Goal: Communication & Community: Share content

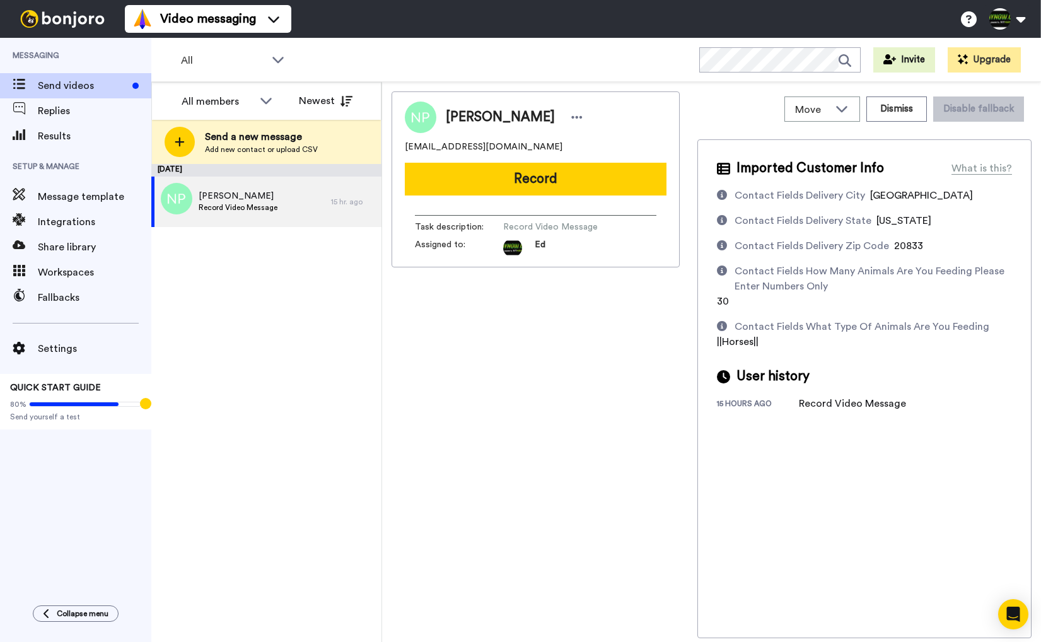
click at [91, 90] on span "Send videos" at bounding box center [83, 85] width 90 height 15
click at [271, 206] on span "Record Video Message" at bounding box center [238, 207] width 79 height 10
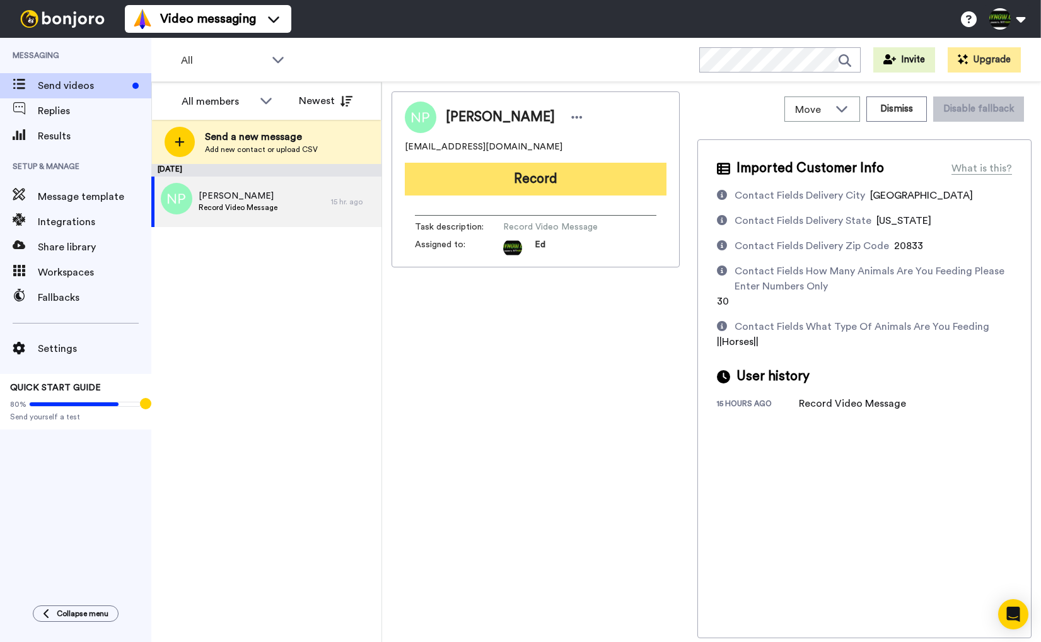
click at [527, 186] on button "Record" at bounding box center [536, 179] width 262 height 33
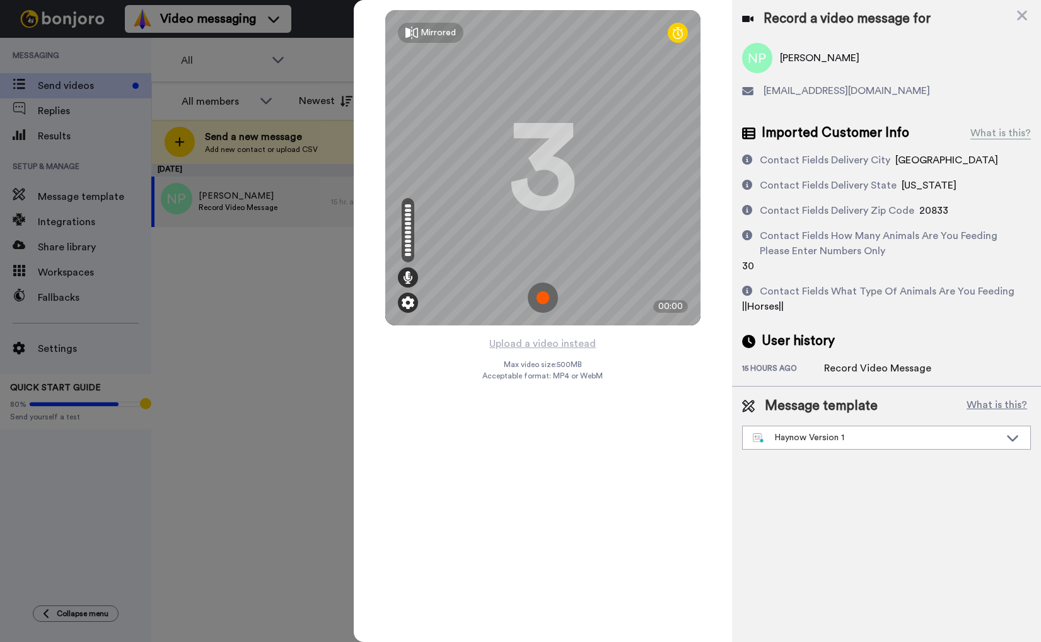
click at [407, 300] on img at bounding box center [408, 302] width 13 height 13
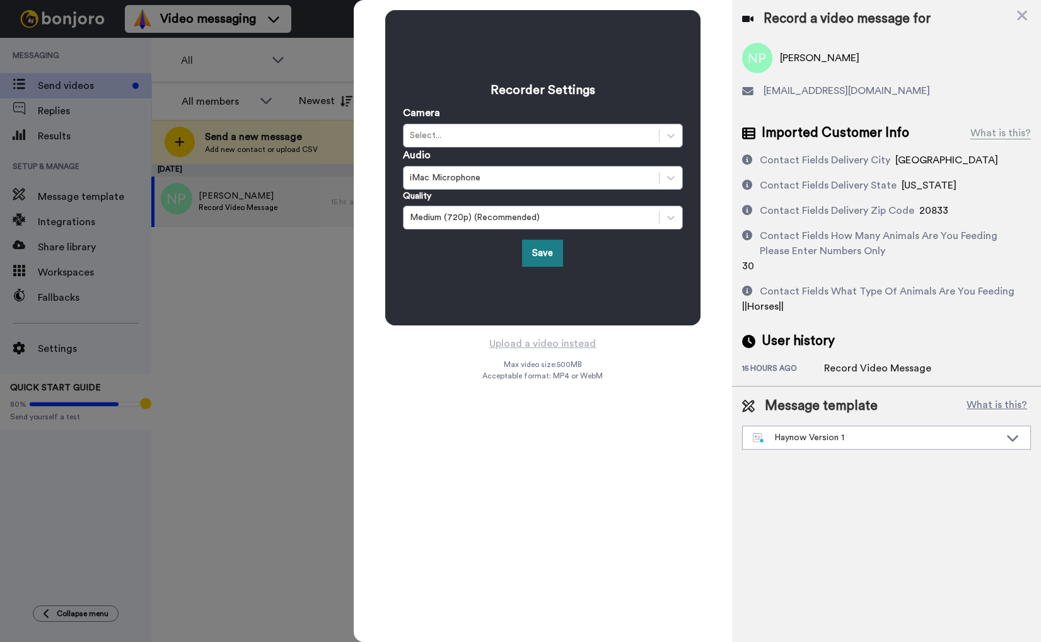
click at [547, 248] on button "Save" at bounding box center [542, 253] width 41 height 27
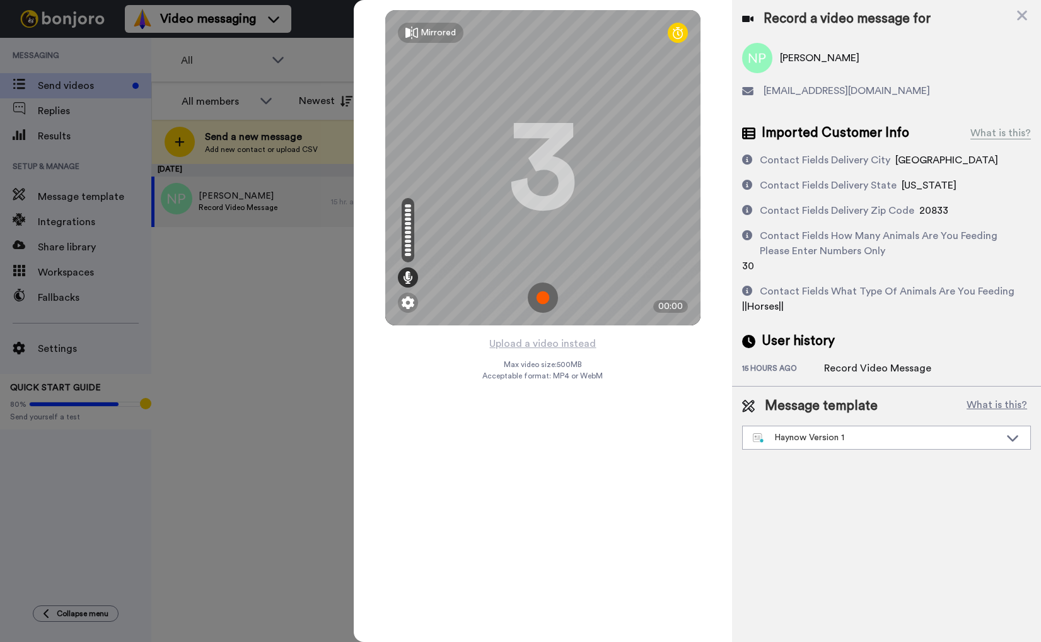
click at [543, 292] on img at bounding box center [543, 297] width 30 height 30
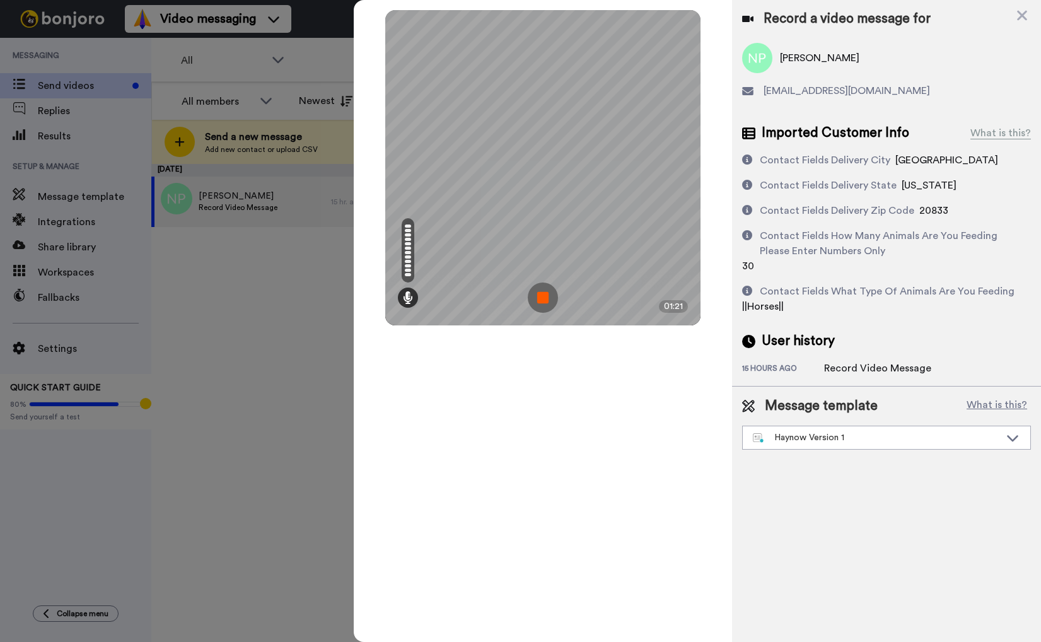
click at [549, 302] on img at bounding box center [543, 297] width 30 height 30
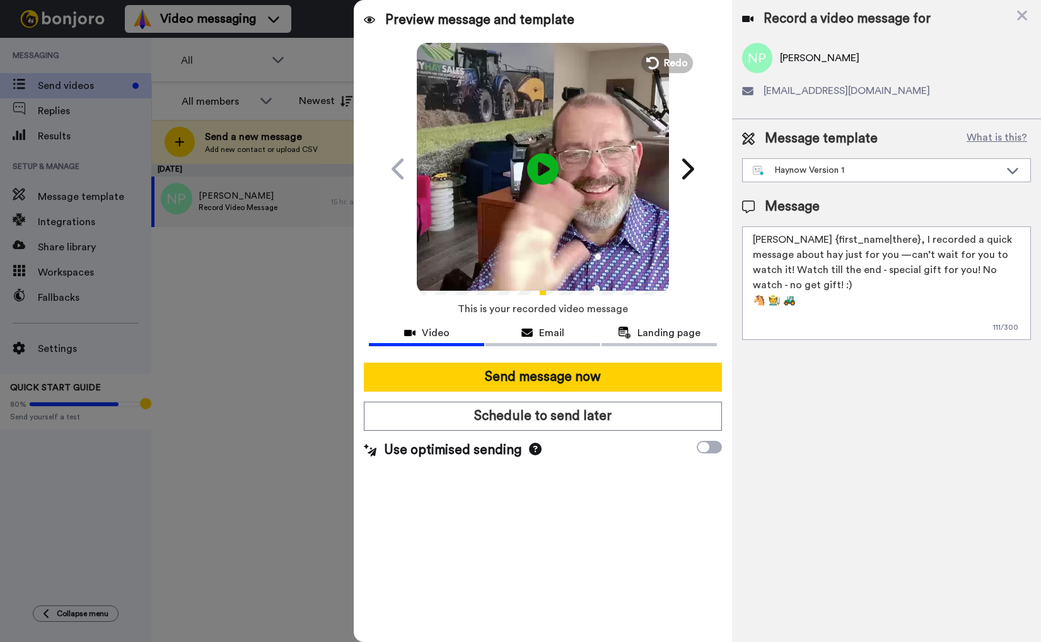
drag, startPoint x: 845, startPoint y: 271, endPoint x: 875, endPoint y: 274, distance: 30.4
click at [832, 272] on textarea "[PERSON_NAME] {first_name|there}, I recorded a quick message about hay just for…" at bounding box center [886, 283] width 289 height 114
click at [1003, 267] on textarea "[PERSON_NAME] {first_name|there}, I recorded a quick message about hay just for…" at bounding box center [886, 283] width 289 height 114
click at [925, 290] on textarea "[PERSON_NAME] {first_name|there}, I recorded a quick message about hay just for…" at bounding box center [886, 283] width 289 height 114
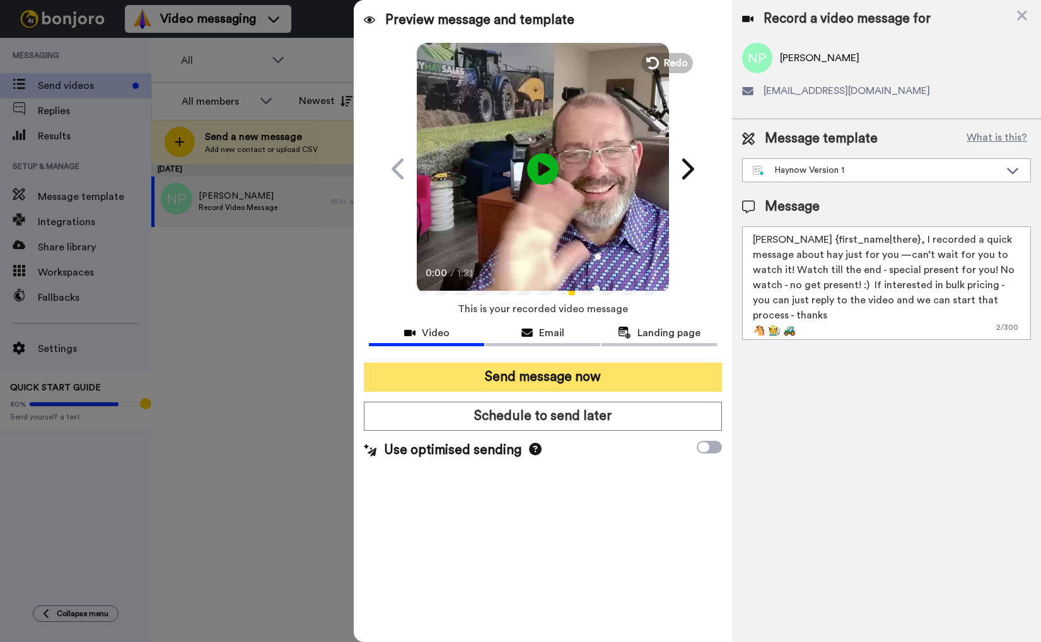
type textarea "[PERSON_NAME] {first_name|there}, I recorded a quick message about hay just for…"
click at [566, 380] on button "Send message now" at bounding box center [543, 377] width 358 height 29
